Goal: Transaction & Acquisition: Purchase product/service

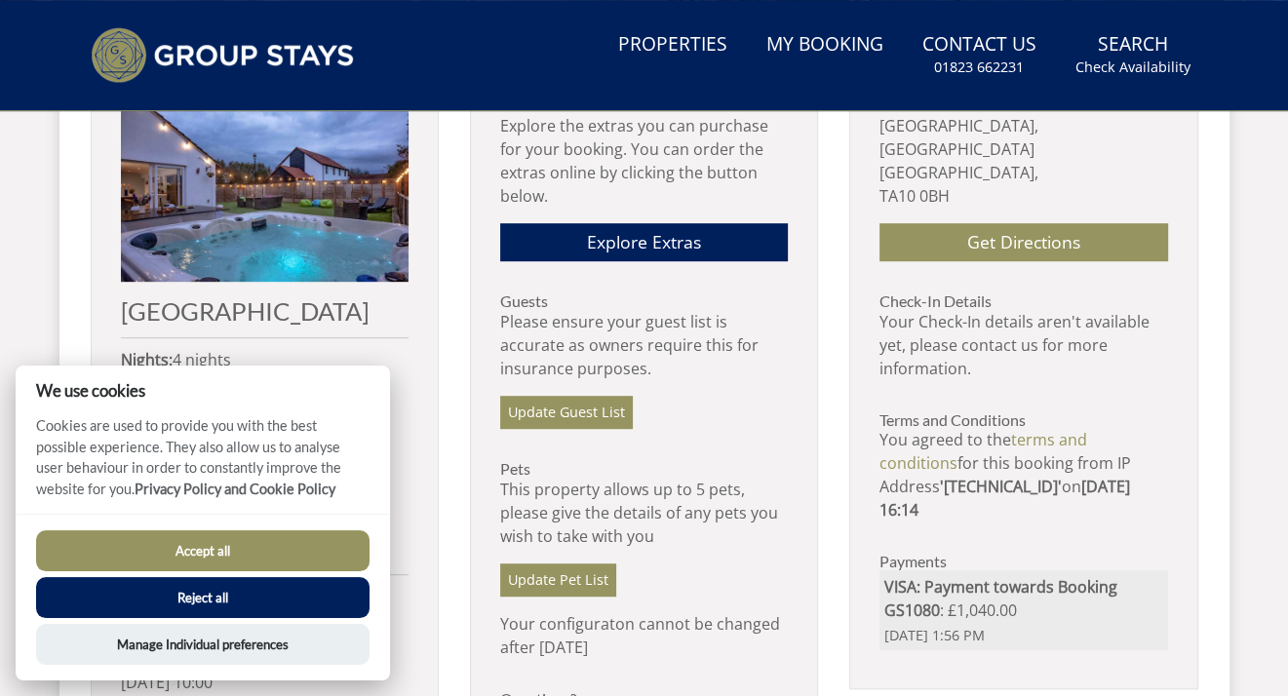
click at [174, 575] on div "Accept all Reject all" at bounding box center [203, 575] width 334 height 88
click at [149, 552] on button "Accept all" at bounding box center [203, 551] width 334 height 41
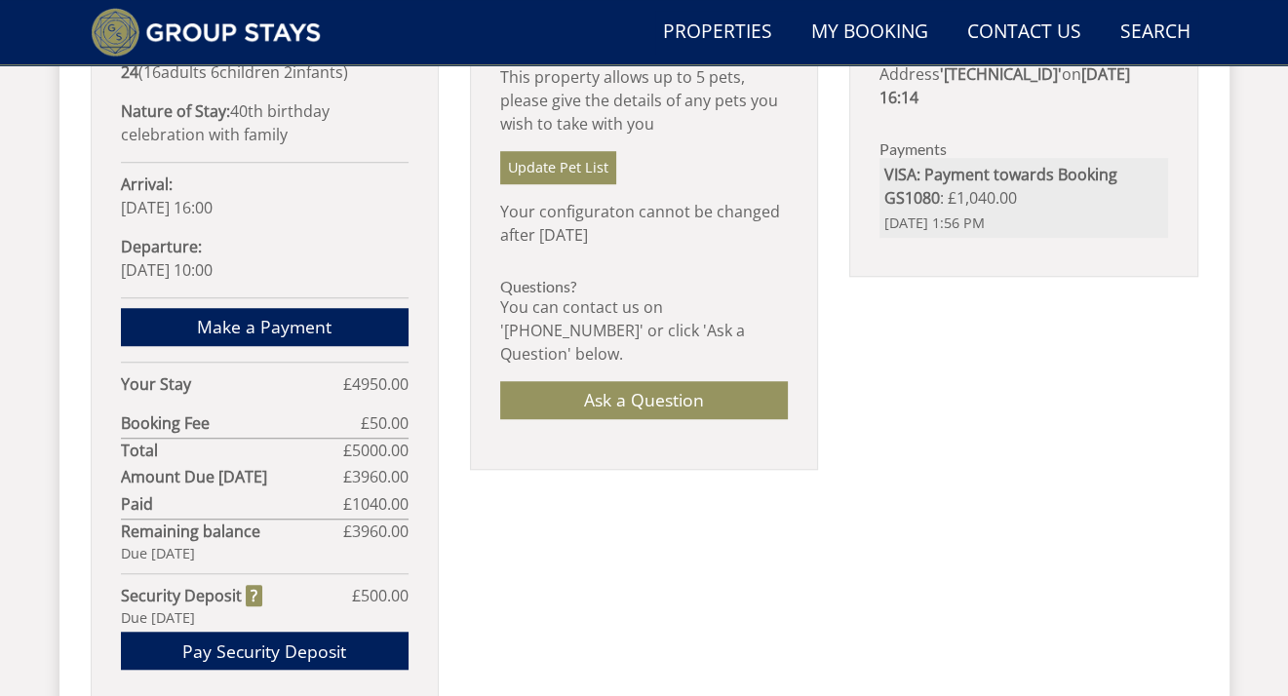
scroll to position [1233, 0]
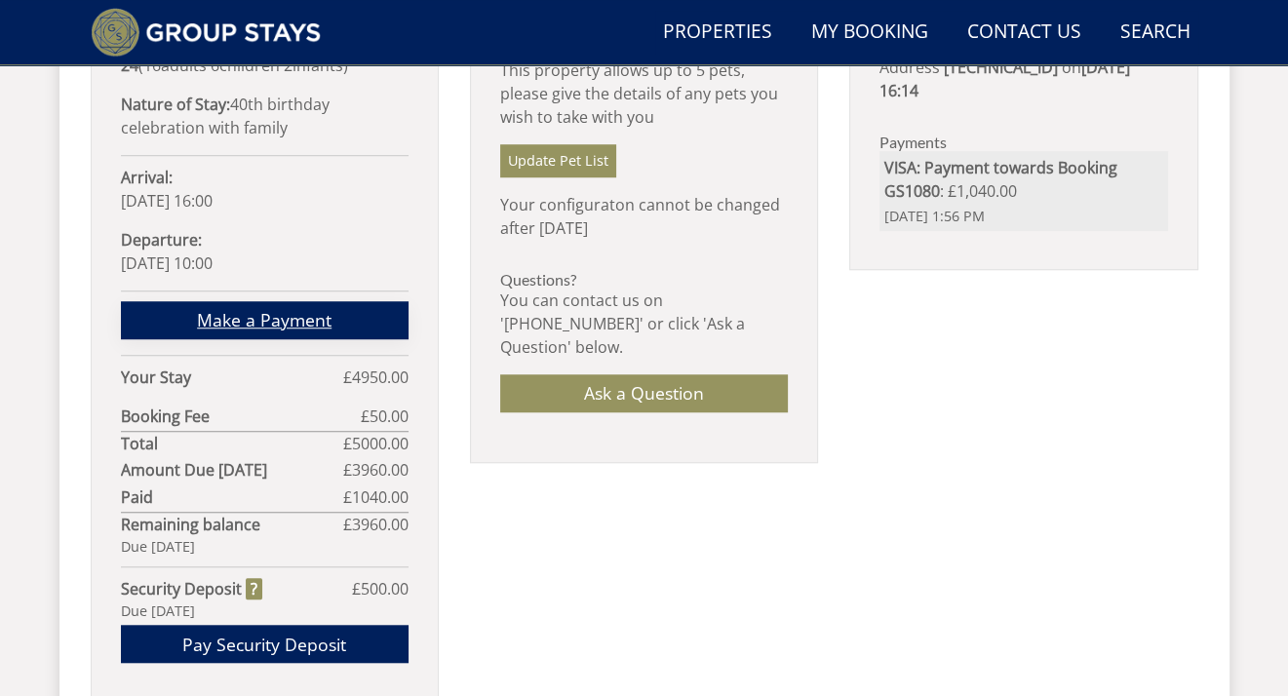
click at [297, 301] on link "Make a Payment" at bounding box center [265, 320] width 288 height 38
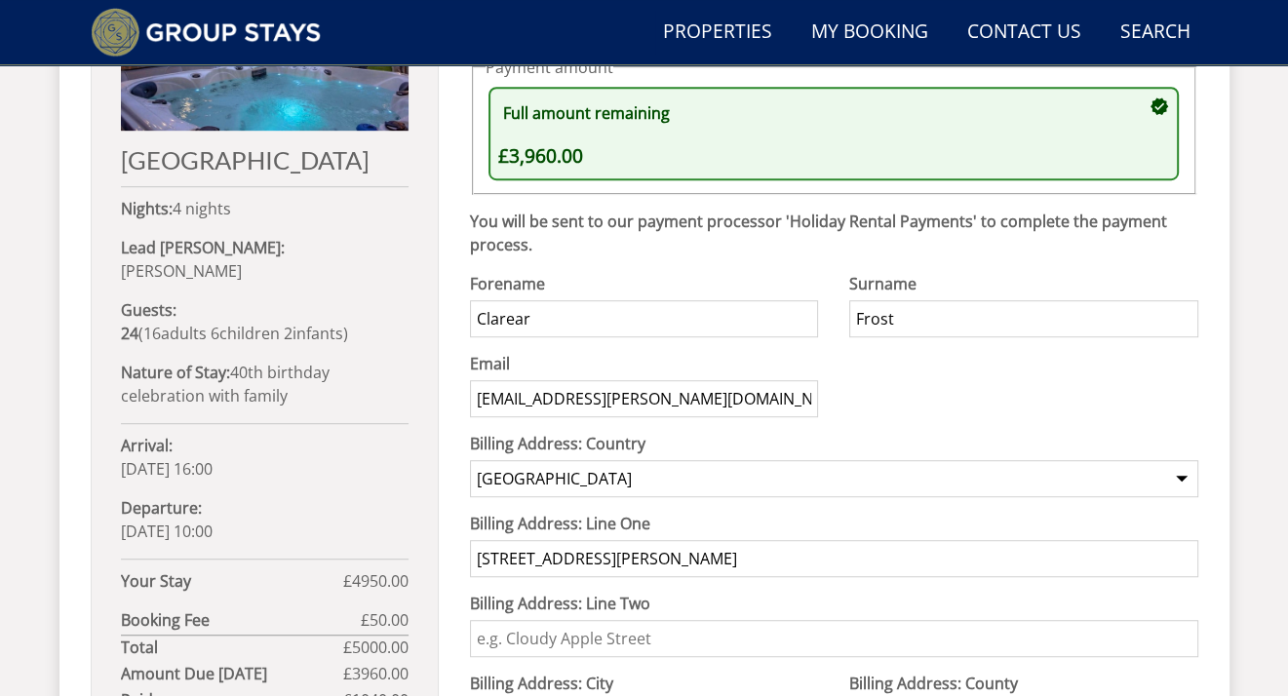
scroll to position [920, 0]
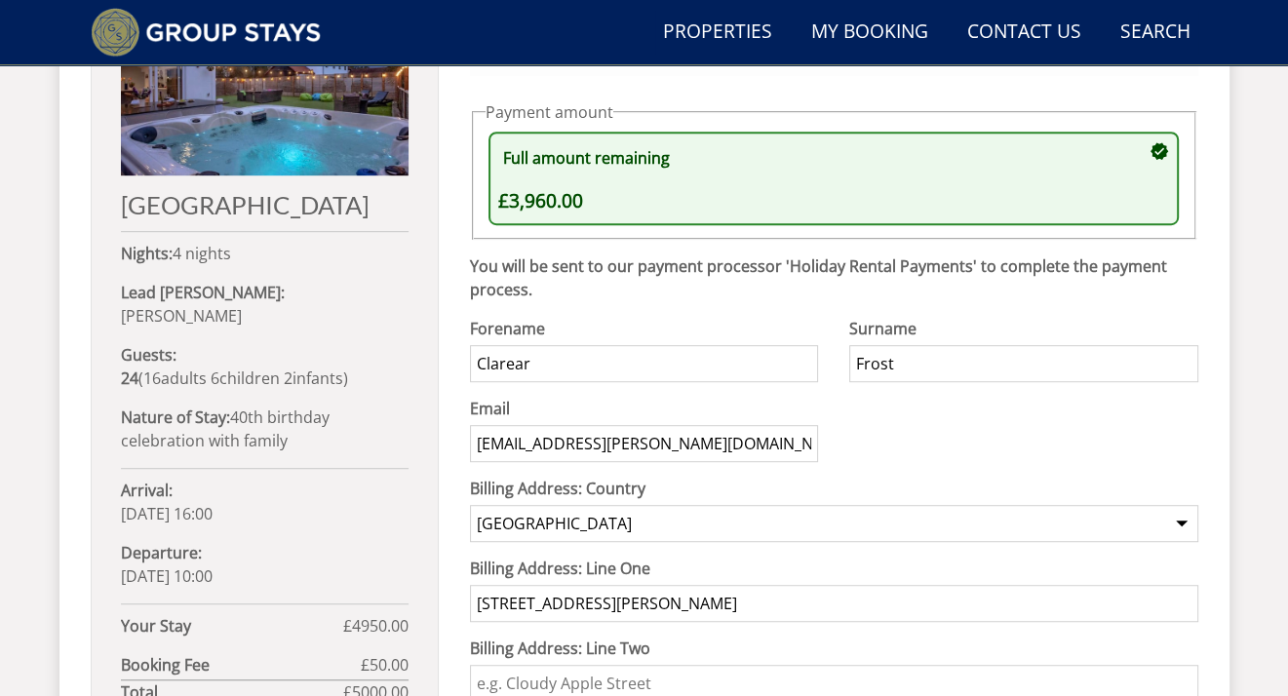
click at [579, 376] on input "Clarear" at bounding box center [644, 363] width 348 height 37
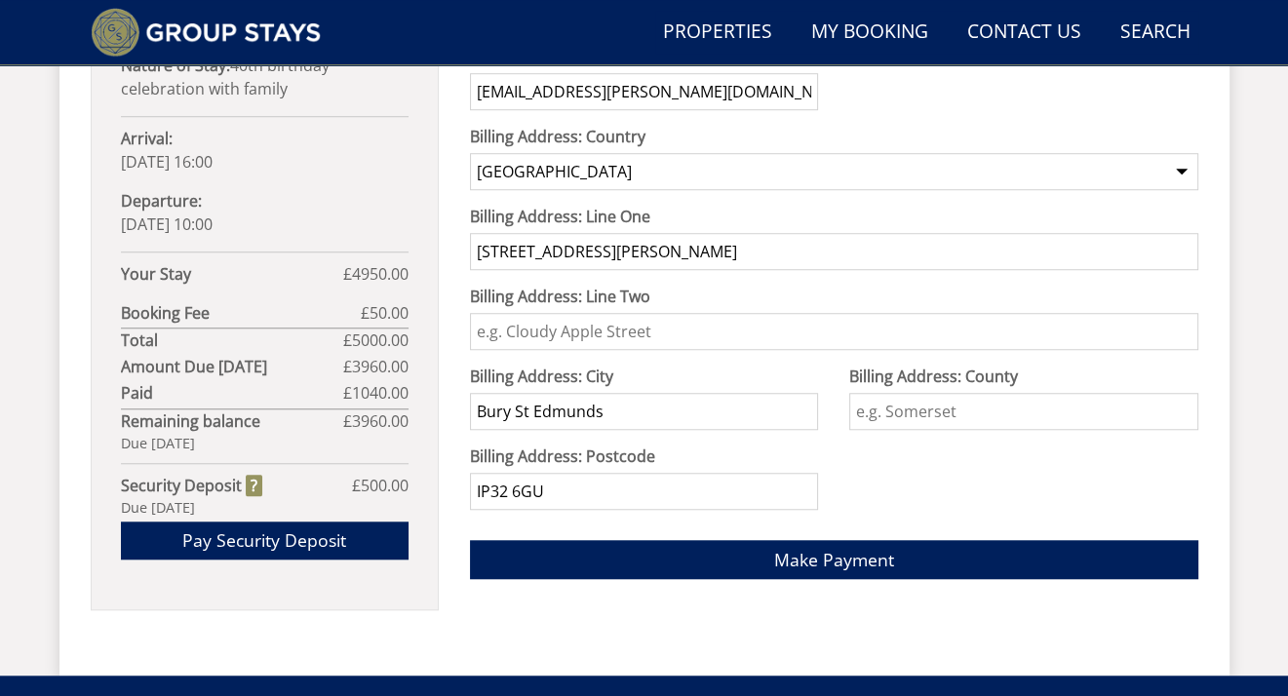
scroll to position [1287, 0]
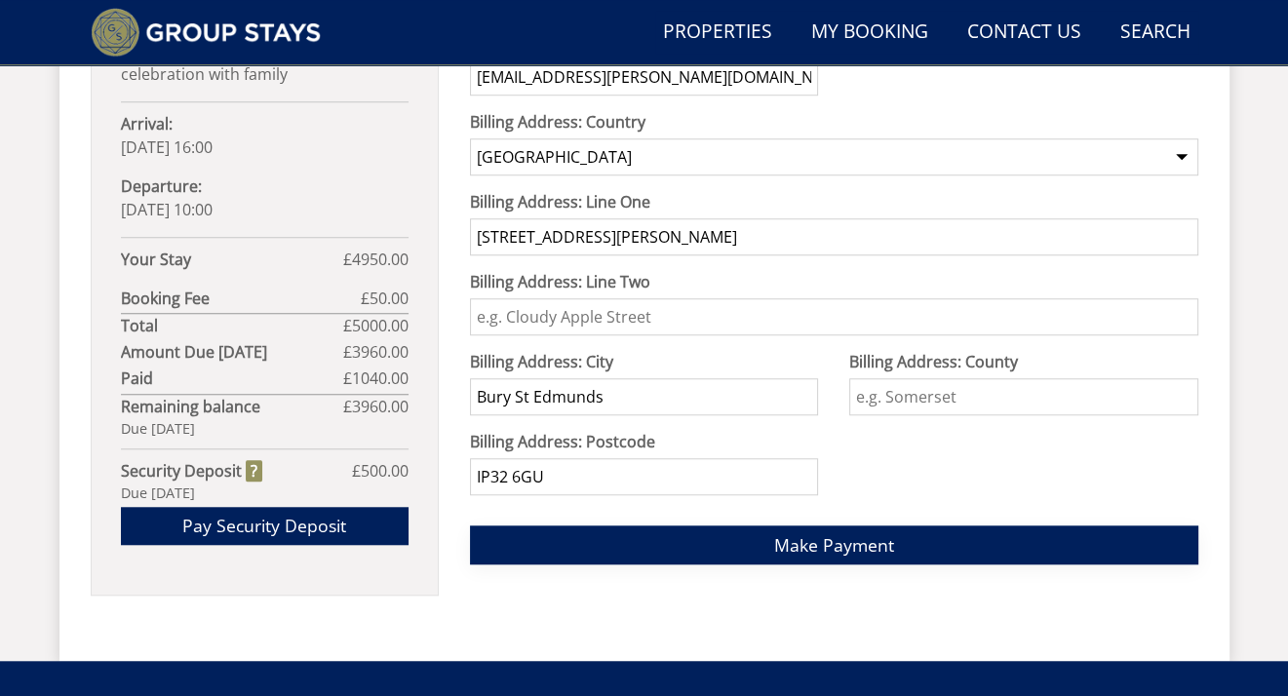
type input "Clare"
click at [830, 556] on button "Make Payment" at bounding box center [834, 545] width 729 height 38
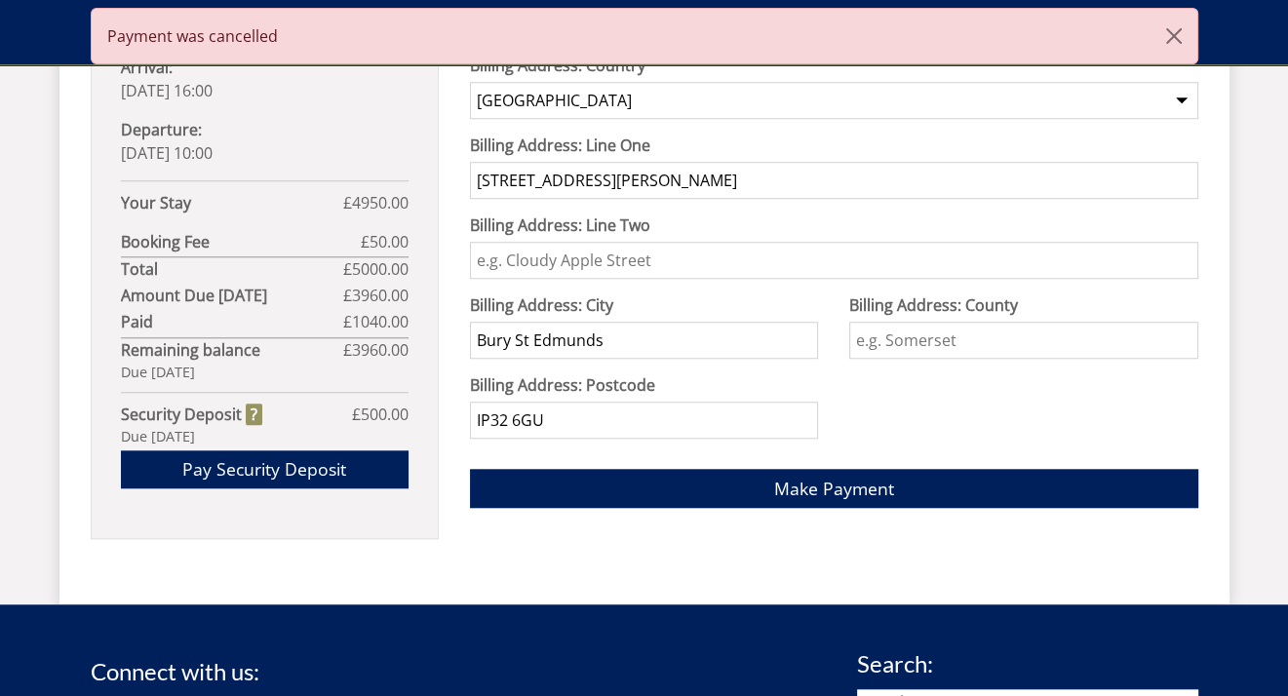
scroll to position [1309, 0]
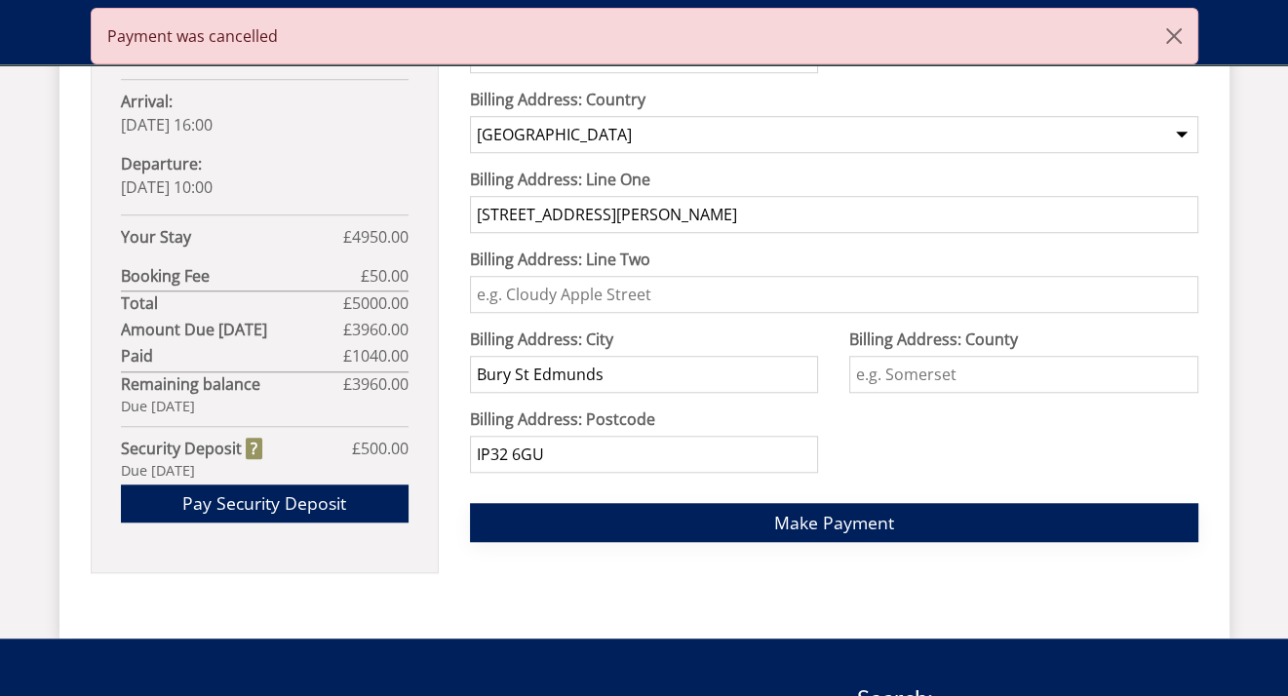
click at [850, 513] on span "Make Payment" at bounding box center [834, 522] width 120 height 23
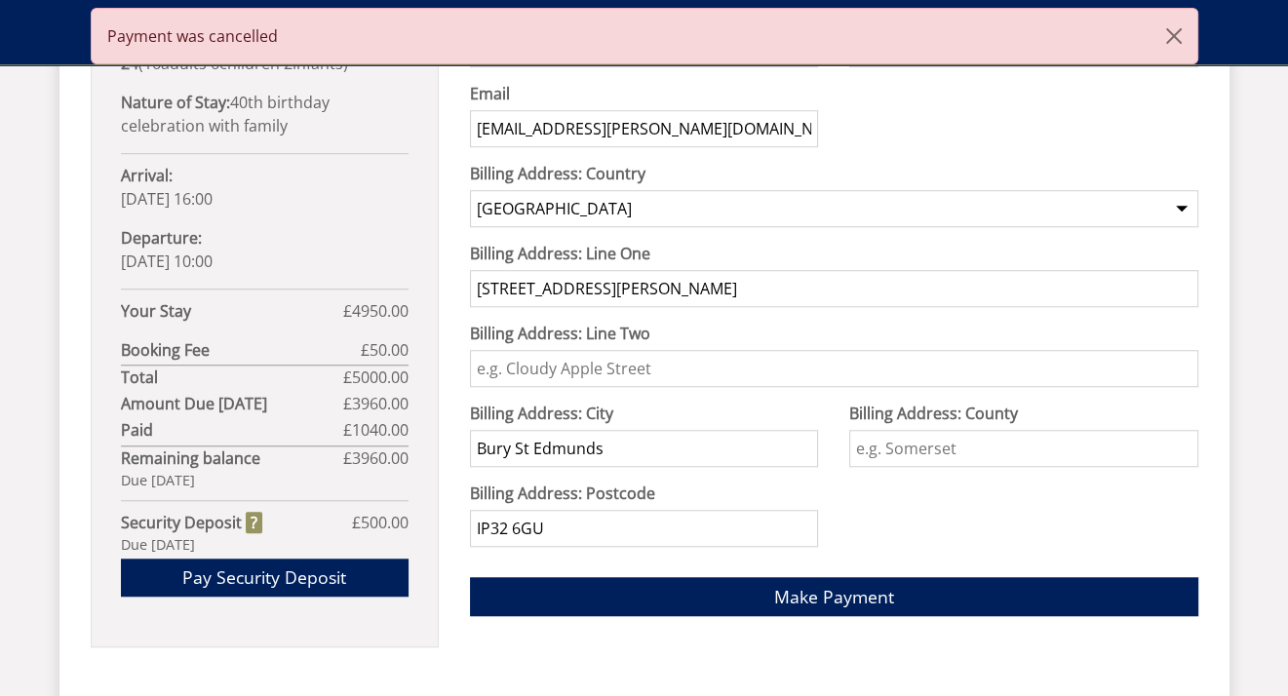
scroll to position [1141, 0]
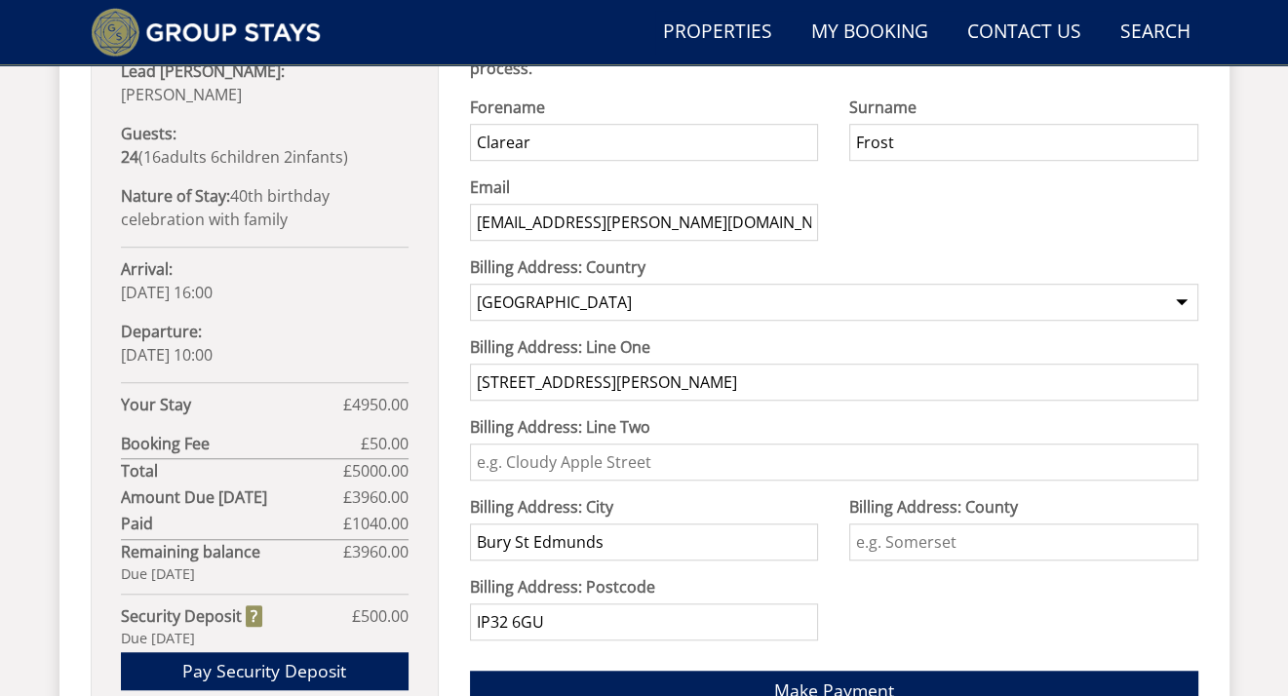
click at [585, 149] on input "Clarear" at bounding box center [644, 142] width 348 height 37
type input "Clare"
type input "Suffolk"
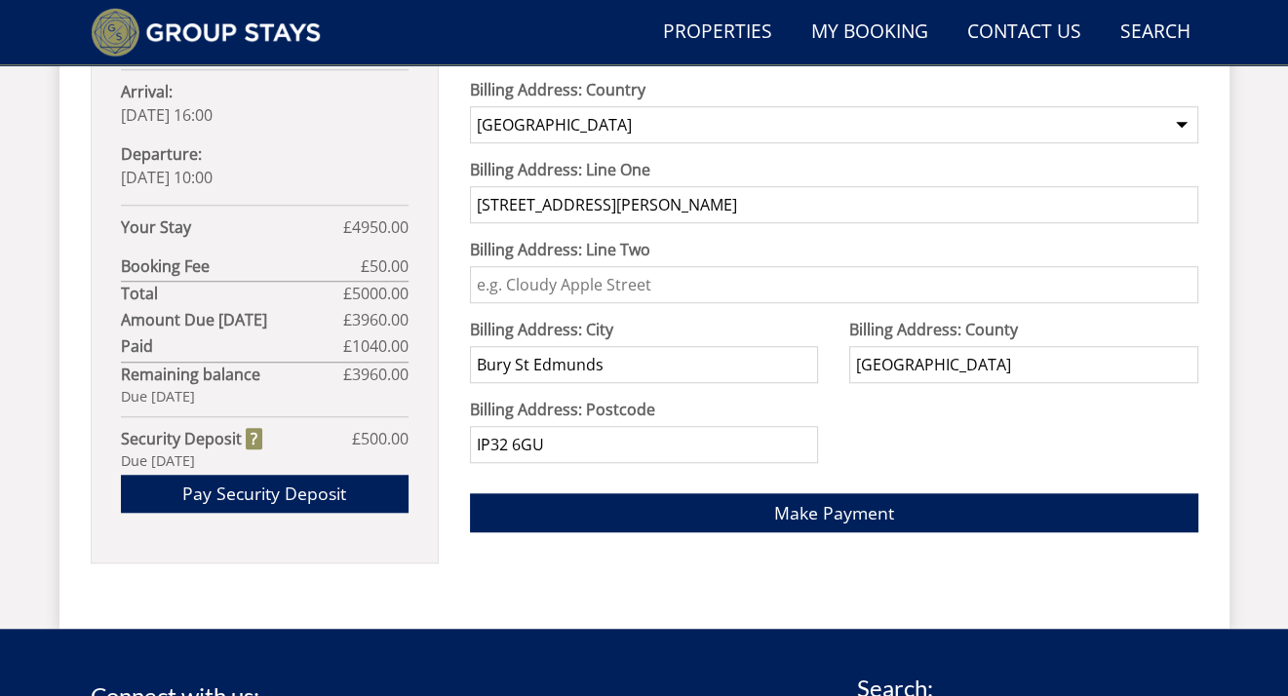
scroll to position [1332, 0]
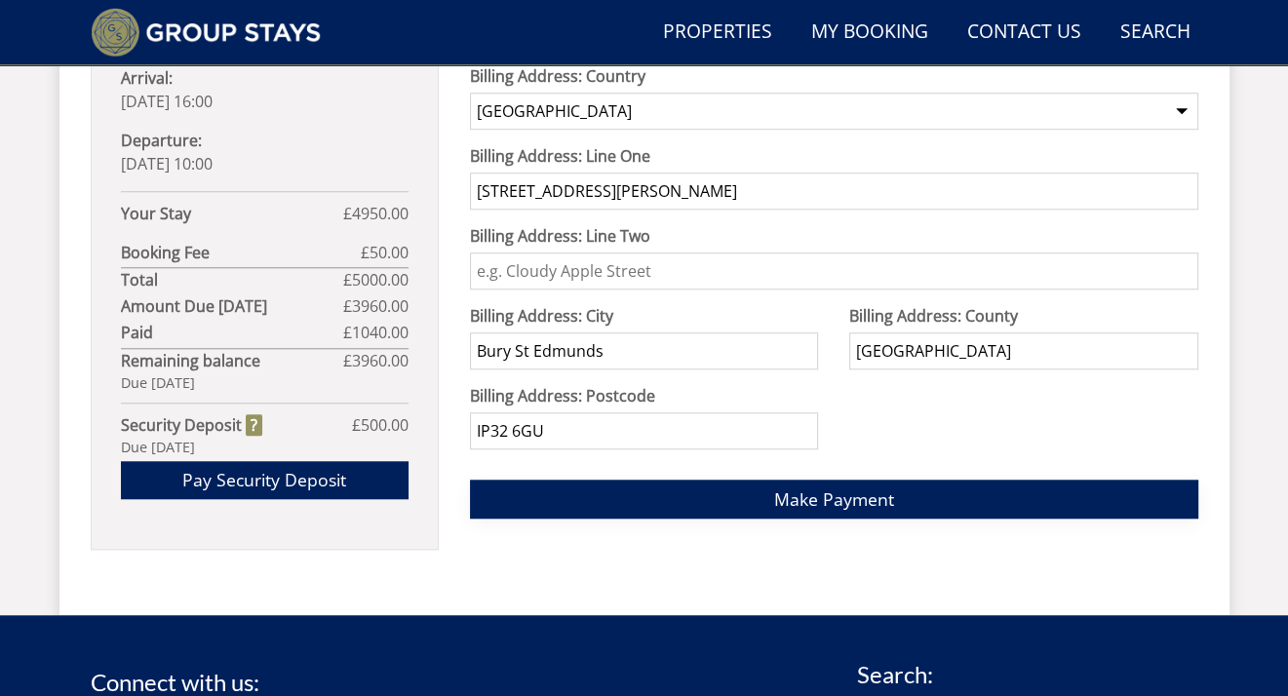
type input "Clare"
click at [841, 497] on span "Make Payment" at bounding box center [834, 499] width 120 height 23
